Goal: Task Accomplishment & Management: Complete application form

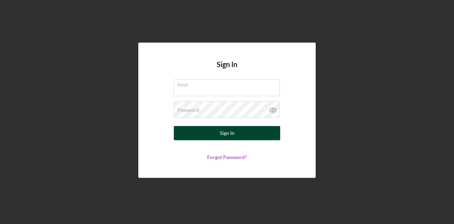
type input "[EMAIL_ADDRESS][PERSON_NAME][DOMAIN_NAME]"
click at [236, 136] on button "Sign In" at bounding box center [227, 133] width 106 height 14
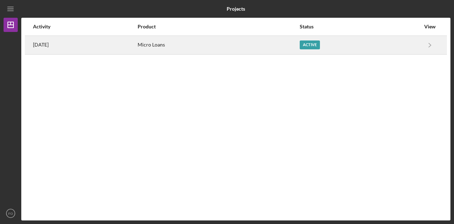
click at [316, 46] on div "Active" at bounding box center [310, 44] width 20 height 9
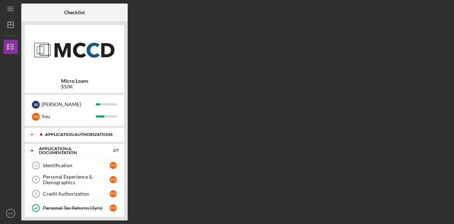
click at [68, 139] on div "Icon/Expander Application Authorizations 2 / 2" at bounding box center [74, 134] width 99 height 14
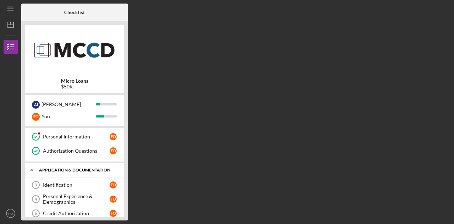
scroll to position [16, 0]
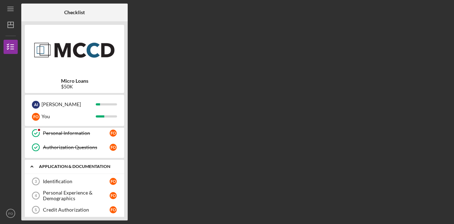
click at [73, 165] on div "Application & Documentation" at bounding box center [77, 166] width 76 height 4
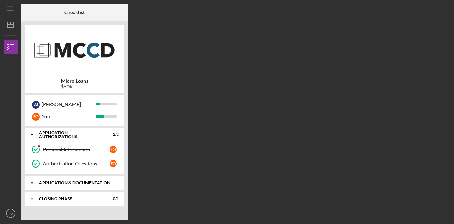
scroll to position [0, 0]
click at [79, 183] on div "Application & Documentation" at bounding box center [77, 182] width 76 height 4
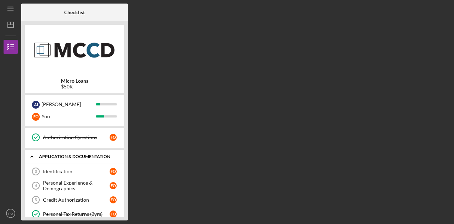
scroll to position [29, 0]
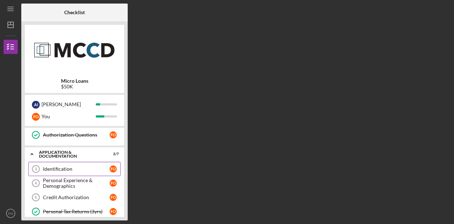
click at [71, 171] on link "Identification 3 Identification F O" at bounding box center [74, 169] width 92 height 14
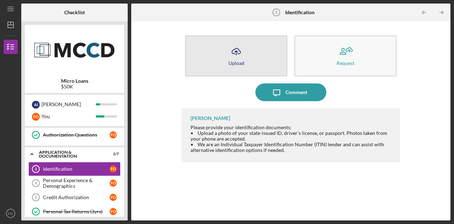
click at [251, 59] on button "Icon/Upload Upload" at bounding box center [236, 55] width 102 height 41
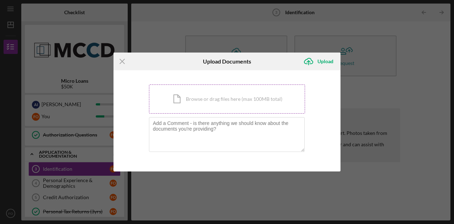
click at [174, 100] on div "Icon/Document Browse or drag files here (max 100MB total) Tap to choose files o…" at bounding box center [227, 98] width 156 height 29
click at [338, 201] on div "Icon/Menu Close Upload Documents Icon/Upload Upload You're uploading documents …" at bounding box center [227, 112] width 454 height 224
click at [124, 63] on line at bounding box center [122, 61] width 5 height 5
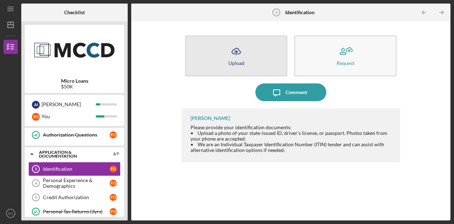
click at [233, 64] on div "Upload" at bounding box center [236, 62] width 16 height 5
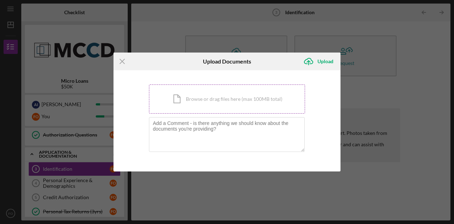
click at [185, 101] on div "Icon/Document Browse or drag files here (max 100MB total) Tap to choose files o…" at bounding box center [227, 98] width 156 height 29
click at [125, 61] on icon "Icon/Menu Close" at bounding box center [122, 61] width 18 height 18
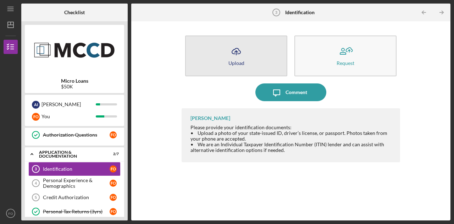
click at [243, 66] on button "Icon/Upload Upload" at bounding box center [236, 55] width 102 height 41
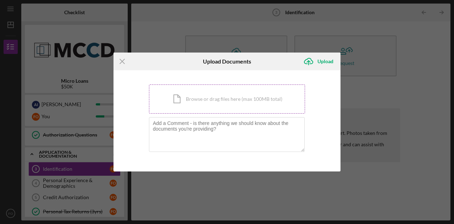
click at [174, 112] on div "Icon/Document Browse or drag files here (max 100MB total) Tap to choose files o…" at bounding box center [227, 98] width 156 height 29
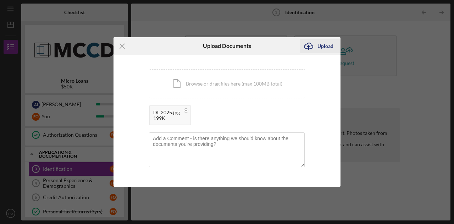
click at [325, 49] on div "Upload" at bounding box center [325, 46] width 16 height 14
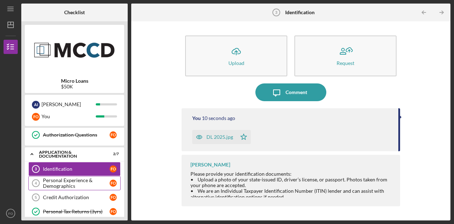
click at [84, 180] on div "Personal Experience & Demographics" at bounding box center [76, 182] width 67 height 11
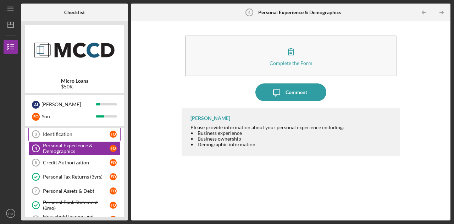
scroll to position [63, 0]
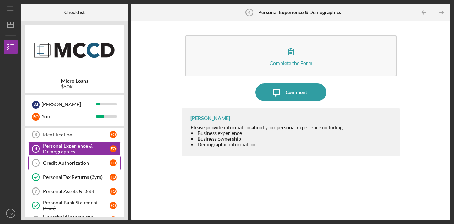
click at [84, 163] on div "Credit Authorization" at bounding box center [76, 163] width 67 height 6
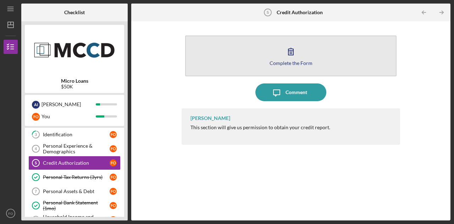
click at [300, 67] on button "Complete the Form Form" at bounding box center [290, 55] width 211 height 41
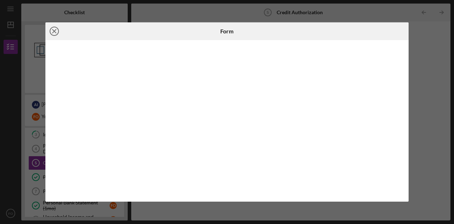
click at [51, 32] on icon "Icon/Close" at bounding box center [54, 31] width 18 height 18
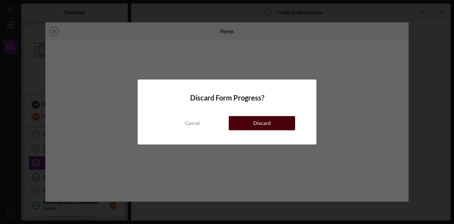
click at [291, 129] on button "Discard" at bounding box center [262, 123] width 66 height 14
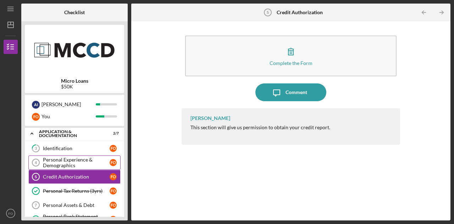
scroll to position [49, 0]
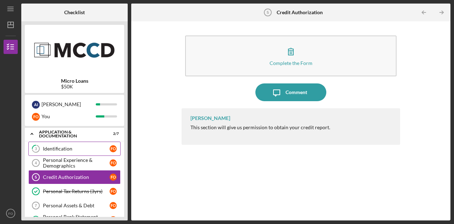
click at [79, 149] on div "Identification" at bounding box center [76, 149] width 67 height 6
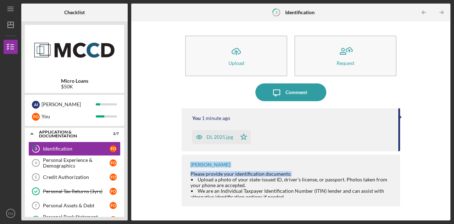
drag, startPoint x: 399, startPoint y: 135, endPoint x: 397, endPoint y: 160, distance: 24.2
click at [397, 160] on div "You 1 minute ago DL 2025.jpg Icon/Star [PERSON_NAME] Please provide your identi…" at bounding box center [291, 158] width 218 height 101
click at [358, 171] on div "Please provide your identification documents: • Upload a photo of your state-is…" at bounding box center [291, 185] width 202 height 28
click at [359, 183] on div "Please provide your identification documents: • Upload a photo of your state-is…" at bounding box center [291, 185] width 202 height 28
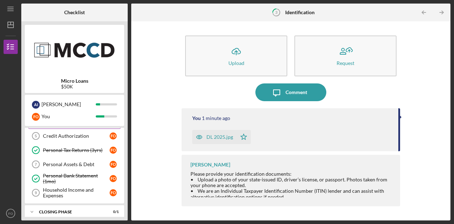
scroll to position [94, 0]
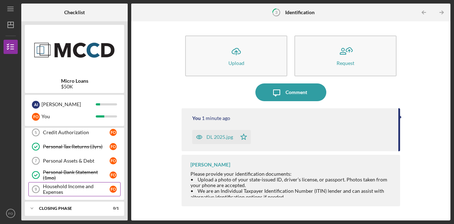
click at [71, 186] on div "Household Income and Expenses" at bounding box center [76, 188] width 67 height 11
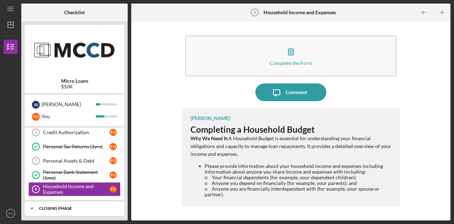
click at [86, 209] on div "Icon/Expander Closing Phase 0 / 1" at bounding box center [74, 208] width 99 height 14
click at [86, 209] on div "Icon/Expander Closing Phase 0 / 1" at bounding box center [74, 208] width 99 height 15
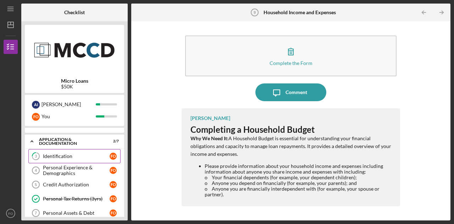
scroll to position [41, 0]
click at [58, 154] on div "Identification" at bounding box center [76, 157] width 67 height 6
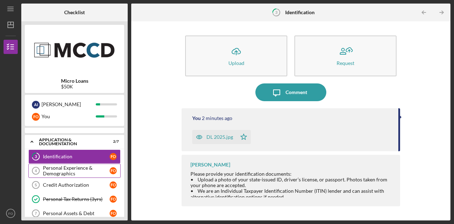
click at [67, 168] on div "Personal Experience & Demographics" at bounding box center [76, 170] width 67 height 11
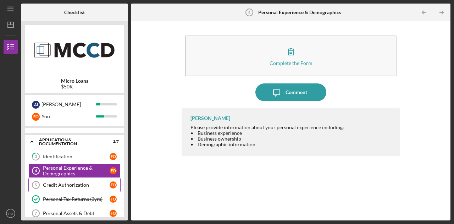
click at [91, 186] on div "Credit Authorization" at bounding box center [76, 185] width 67 height 6
